Goal: Task Accomplishment & Management: Manage account settings

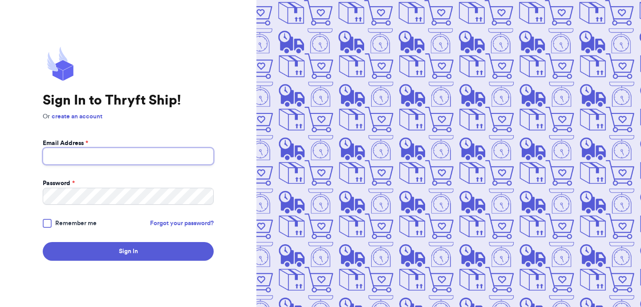
click at [144, 153] on input "Email Address *" at bounding box center [128, 156] width 171 height 17
click at [92, 158] on input "s.abderrehman@gmail.com" at bounding box center [128, 156] width 171 height 17
type input "s.abderrehman+1@gmail.com"
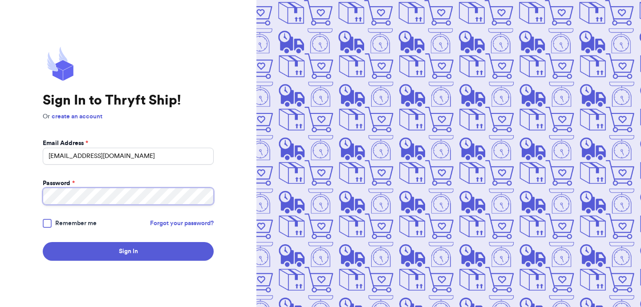
click at [43, 242] on button "Sign In" at bounding box center [128, 251] width 171 height 19
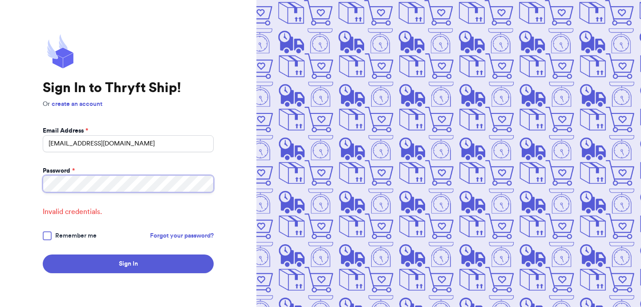
click at [43, 255] on button "Sign In" at bounding box center [128, 264] width 171 height 19
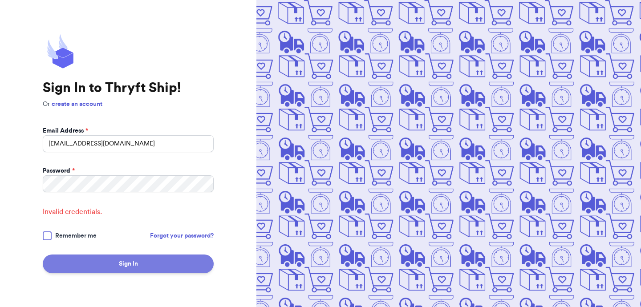
click at [105, 261] on button "Sign In" at bounding box center [128, 264] width 171 height 19
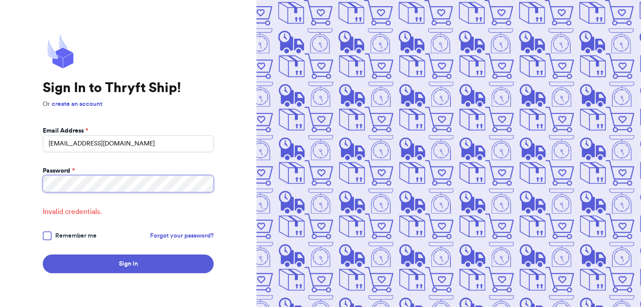
click at [0, 184] on div "Sign In to Thryft Ship! Or create an account Email Address * s.abderrehman+1@gm…" at bounding box center [128, 153] width 257 height 307
click at [43, 255] on button "Sign In" at bounding box center [128, 264] width 171 height 19
click at [93, 102] on link "create an account" at bounding box center [77, 104] width 51 height 6
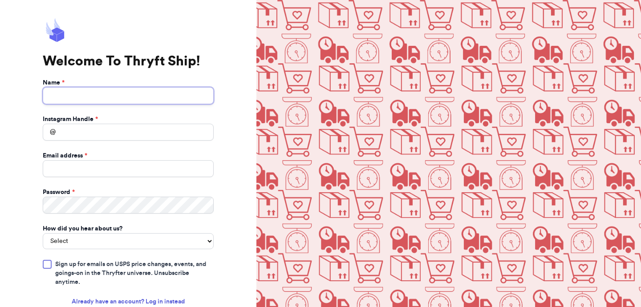
click at [93, 102] on input "Name *" at bounding box center [128, 95] width 171 height 17
type input "artest"
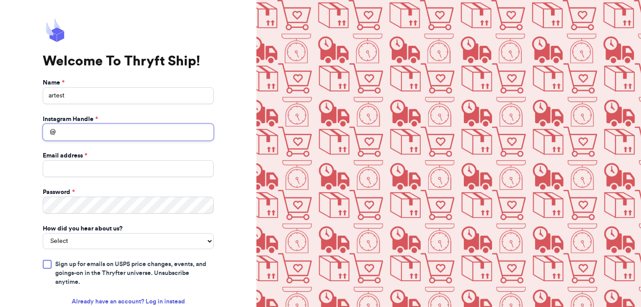
click at [127, 126] on input "Instagram Handle *" at bounding box center [128, 132] width 171 height 17
type input "arstripestage"
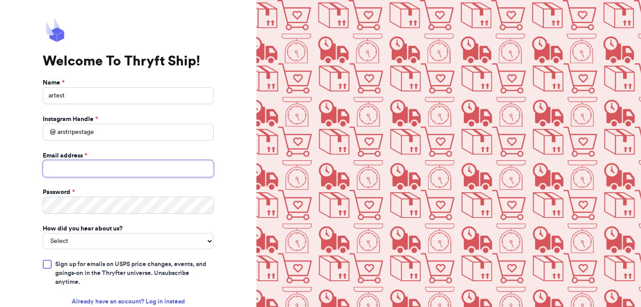
click at [148, 166] on input "Email address *" at bounding box center [128, 168] width 171 height 17
click at [89, 167] on input "s.abderrehman@gmail.com" at bounding box center [128, 168] width 171 height 17
type input "s.abderrehman+1@gmail.com"
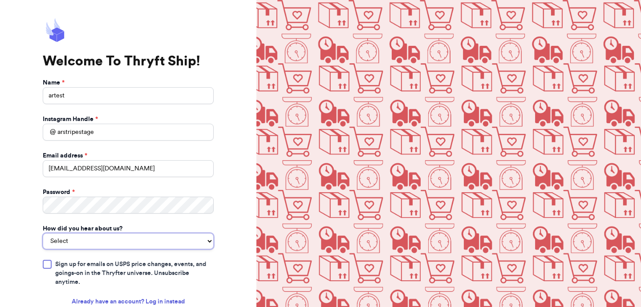
click at [88, 245] on select "Select You reached out to me directly I saw another business post about Thryft …" at bounding box center [128, 241] width 171 height 16
select select "you_reached_out_to_me"
click at [43, 233] on select "Select You reached out to me directly I saw another business post about Thryft …" at bounding box center [128, 241] width 171 height 16
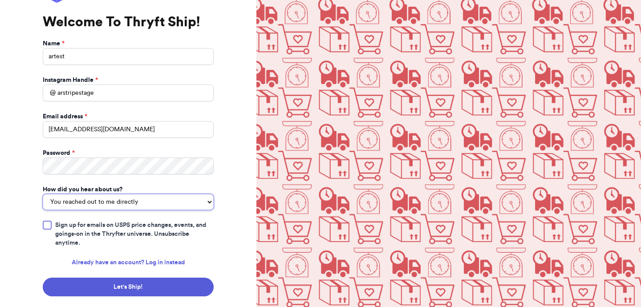
scroll to position [58, 0]
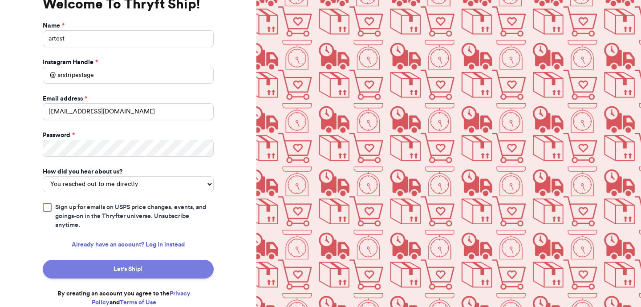
click at [96, 272] on button "Let's Ship!" at bounding box center [128, 269] width 171 height 19
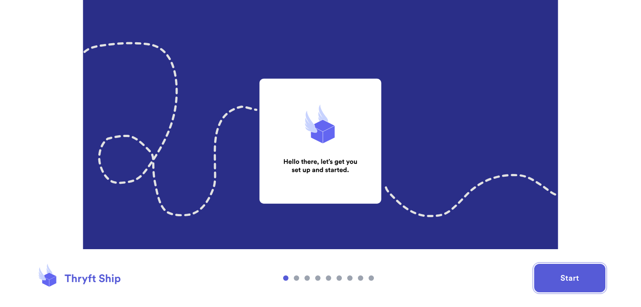
click at [563, 273] on button "Start" at bounding box center [569, 278] width 71 height 29
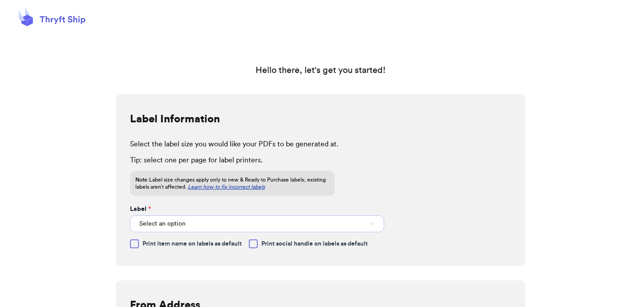
click at [334, 224] on button "Select an option" at bounding box center [257, 224] width 254 height 17
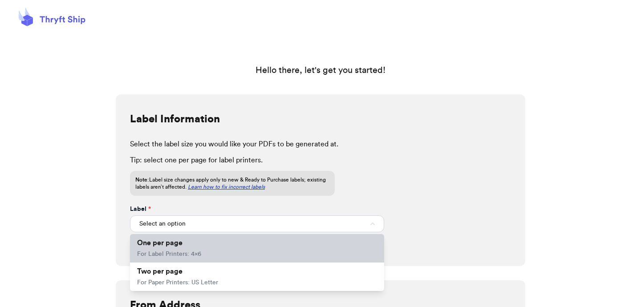
click at [292, 242] on li "One per page For Label Printers: 4x6" at bounding box center [257, 248] width 254 height 29
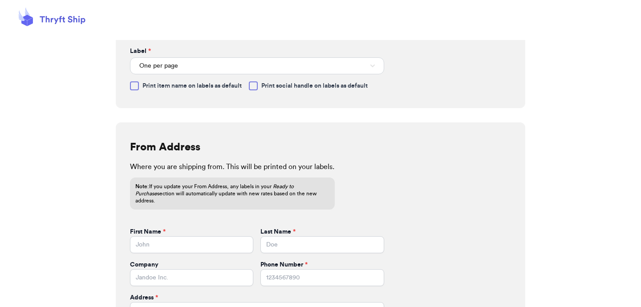
scroll to position [158, 0]
click at [216, 86] on span "Print item name on labels as default" at bounding box center [192, 86] width 99 height 9
click at [0, 0] on input "Print item name on labels as default" at bounding box center [0, 0] width 0 height 0
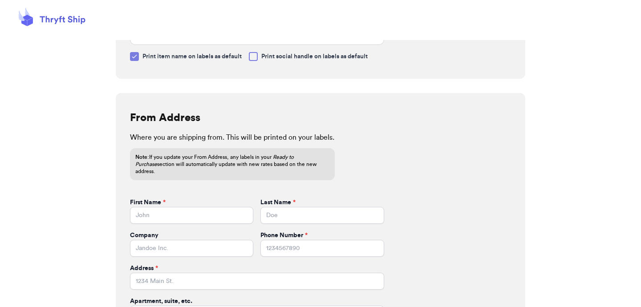
scroll to position [198, 0]
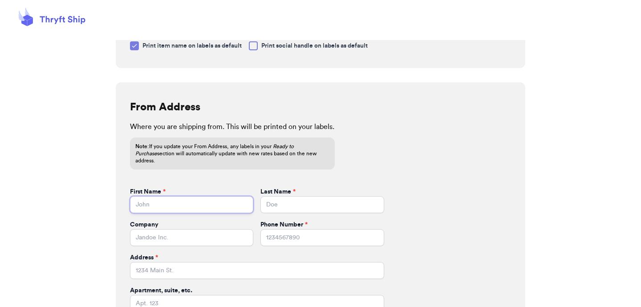
click at [225, 197] on input "First Name *" at bounding box center [191, 204] width 123 height 17
type input "AR"
type input "Stripe"
click at [207, 229] on input "Company" at bounding box center [191, 237] width 123 height 17
type input "Gems Inc"
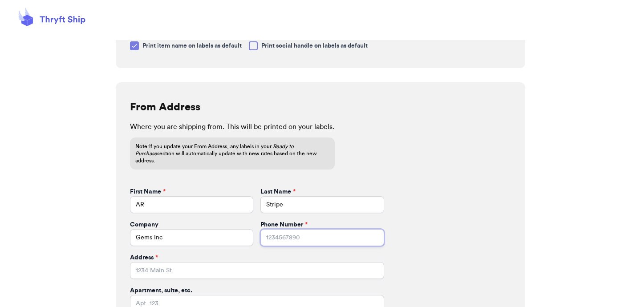
click at [301, 229] on input "Phone Number *" at bounding box center [322, 237] width 123 height 17
type input "3224668896"
type input "46-B Block E5 Engineer Town Sector A near Valencia Town"
type input "Lahore"
type input "54000"
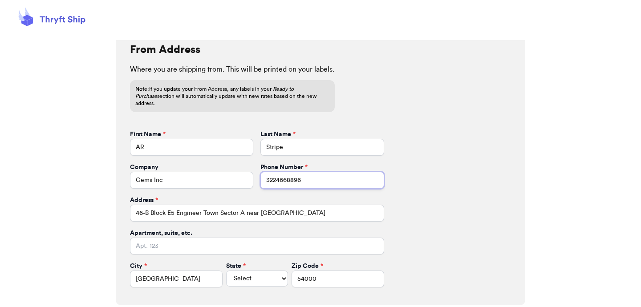
scroll to position [259, 0]
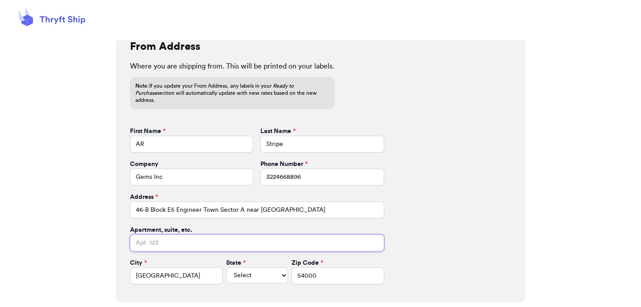
click at [317, 235] on input "Apartment, suite, etc." at bounding box center [257, 243] width 254 height 17
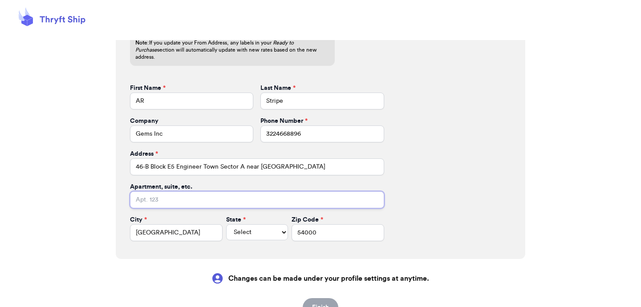
scroll to position [334, 0]
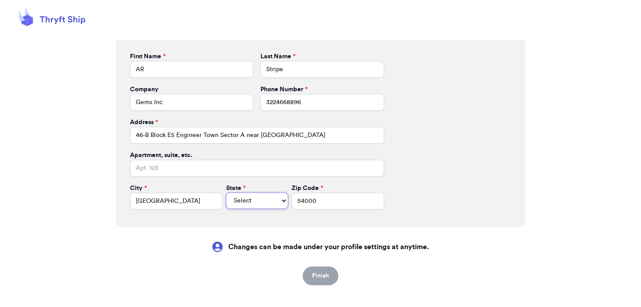
click at [226, 195] on select "Select AL AK AZ AR CA CO CT DE DC FL GA HI ID IL IN IA KS KY LA ME MD MA MI MN …" at bounding box center [257, 201] width 62 height 16
select select "AK"
click at [226, 193] on select "Select AL AK AZ AR CA CO CT DE DC FL GA HI ID IL IN IA KS KY LA ME MD MA MI MN …" at bounding box center [257, 201] width 62 height 16
click at [330, 267] on button "Finish" at bounding box center [321, 276] width 36 height 19
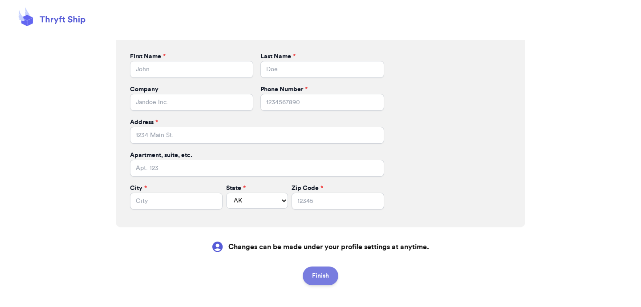
select select
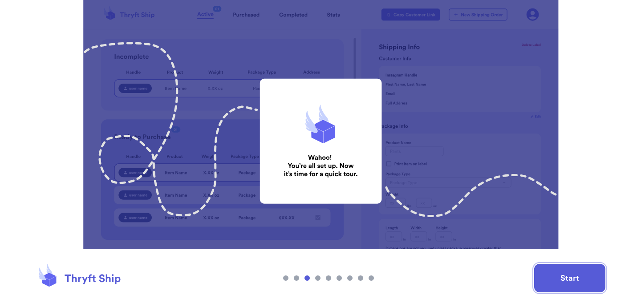
click at [549, 274] on button "Start" at bounding box center [569, 278] width 71 height 29
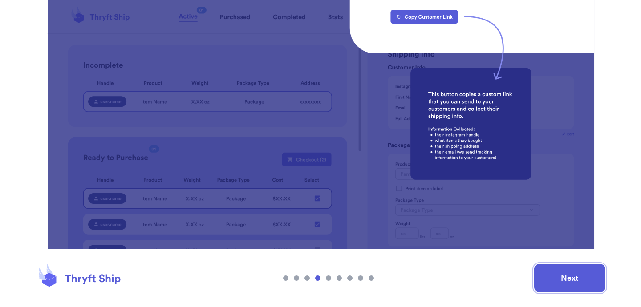
click at [549, 274] on button "Next" at bounding box center [569, 278] width 71 height 29
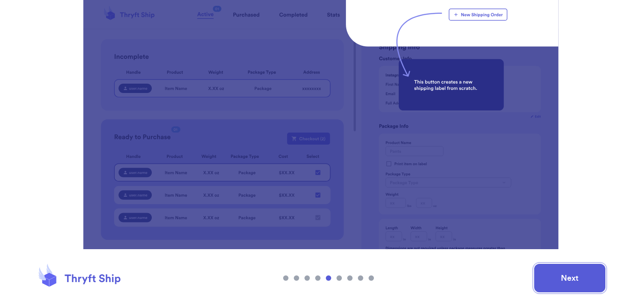
click at [592, 285] on button "Next" at bounding box center [569, 278] width 71 height 29
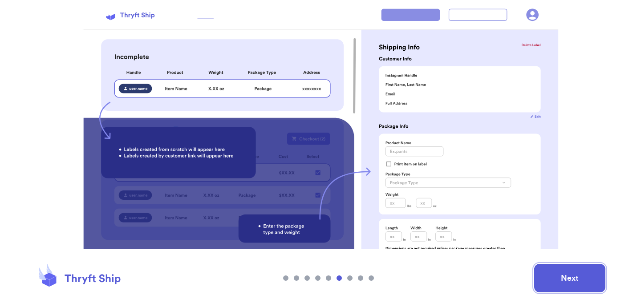
click at [592, 285] on button "Next" at bounding box center [569, 278] width 71 height 29
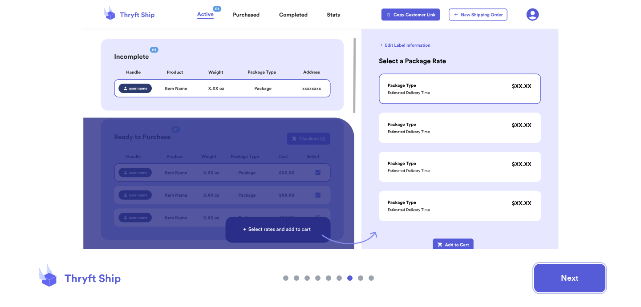
click at [592, 285] on button "Next" at bounding box center [569, 278] width 71 height 29
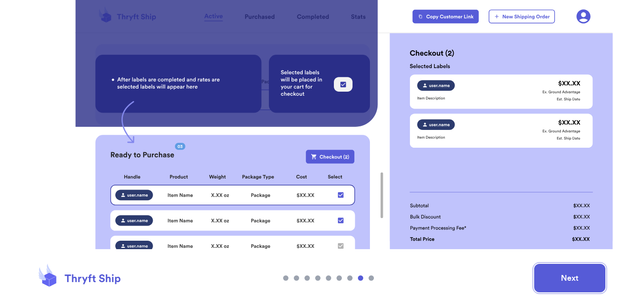
click at [592, 285] on button "Next" at bounding box center [569, 278] width 71 height 29
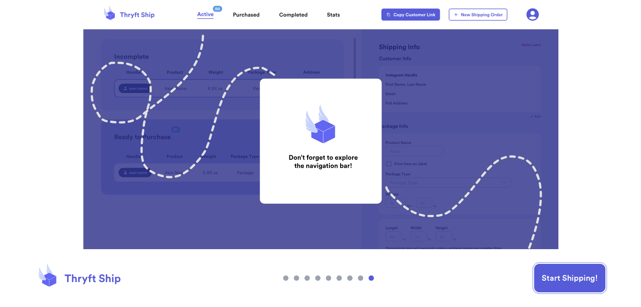
click at [592, 285] on button "Start Shipping!" at bounding box center [569, 278] width 71 height 29
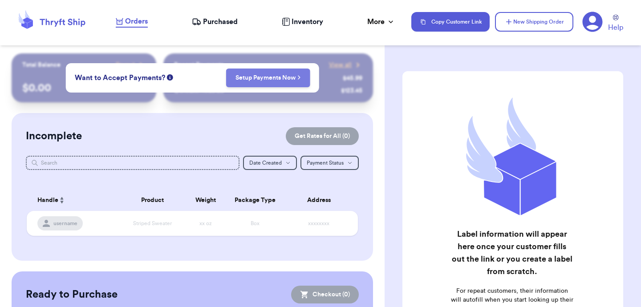
click at [270, 80] on link "Setup Payments Now" at bounding box center [268, 77] width 65 height 9
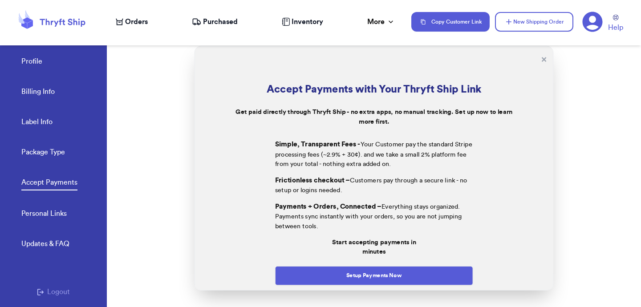
scroll to position [55, 0]
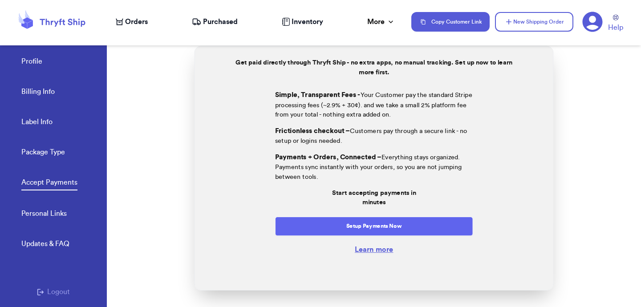
click at [373, 228] on button "Setup Payments Now" at bounding box center [374, 225] width 198 height 19
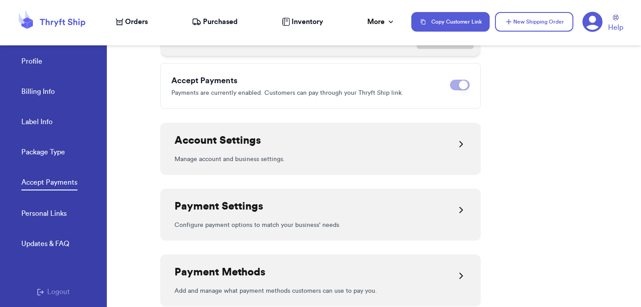
scroll to position [241, 0]
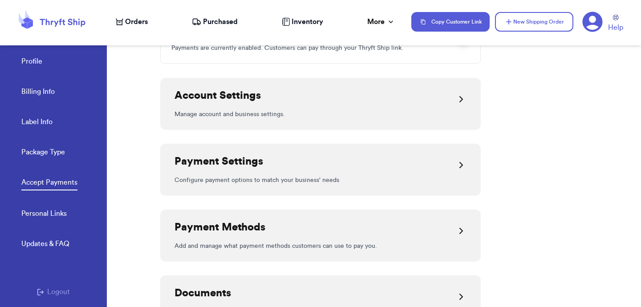
click at [454, 168] on div "Payment Settings" at bounding box center [321, 165] width 292 height 21
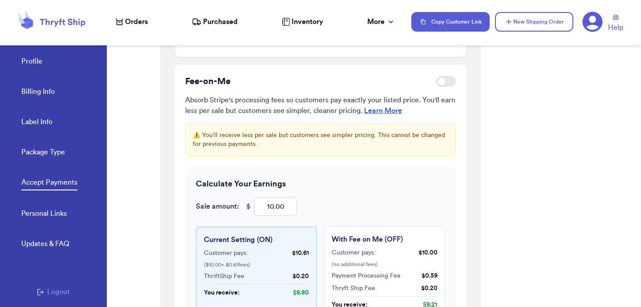
scroll to position [455, 0]
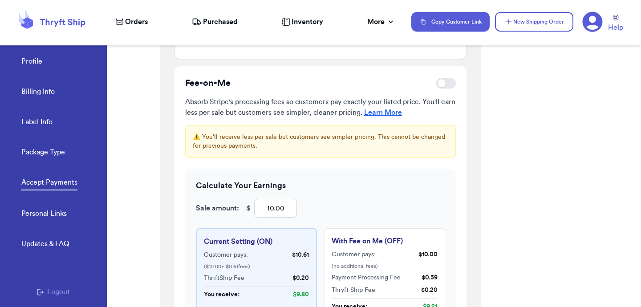
click at [446, 85] on div at bounding box center [446, 83] width 20 height 11
click at [436, 84] on input "checkbox" at bounding box center [436, 83] width 0 height 0
checkbox input "true"
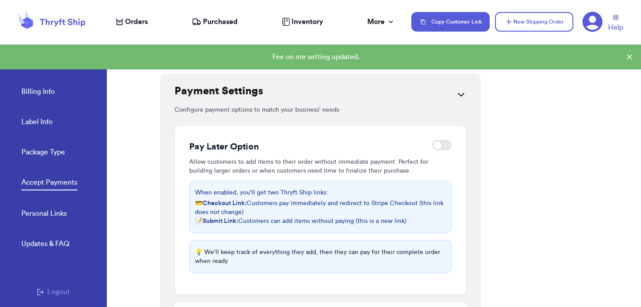
scroll to position [175, 0]
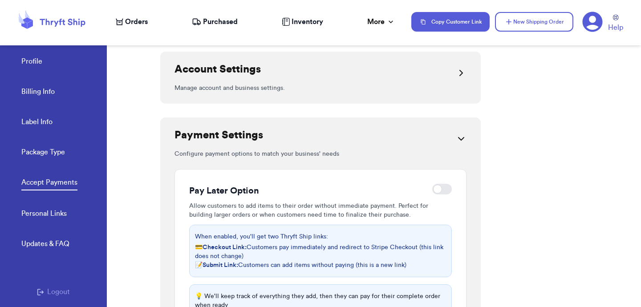
click at [450, 189] on div at bounding box center [442, 189] width 20 height 11
click at [432, 189] on input "checkbox" at bounding box center [432, 189] width 0 height 0
checkbox input "true"
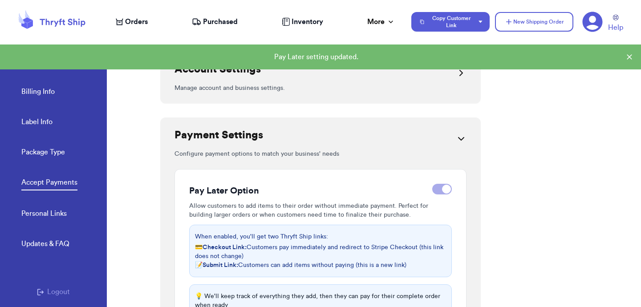
click at [375, 173] on div "Pay Later Option Allow customers to add items to their order without immediate …" at bounding box center [321, 254] width 292 height 170
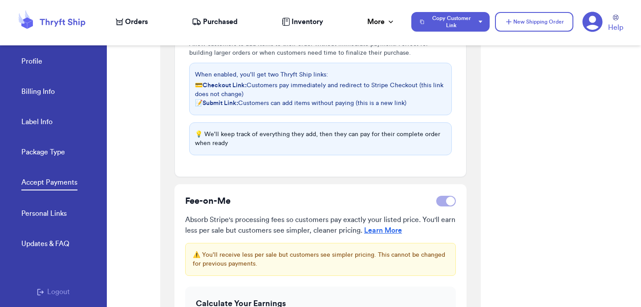
scroll to position [335, 0]
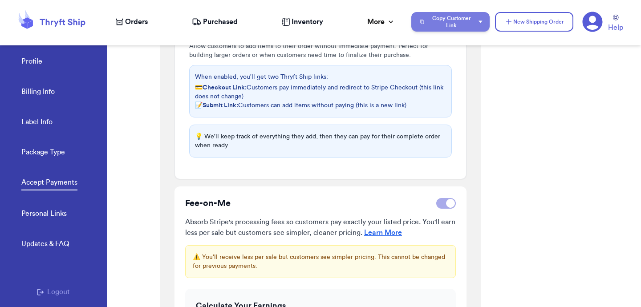
click at [479, 19] on button "Copy Customer Link" at bounding box center [451, 22] width 78 height 20
click at [484, 24] on button "Copy Customer Link" at bounding box center [451, 22] width 78 height 20
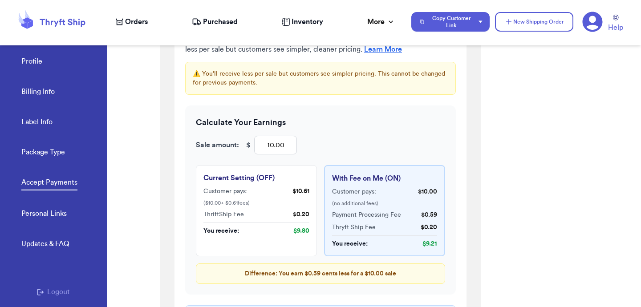
scroll to position [726, 0]
